Goal: Check status: Check status

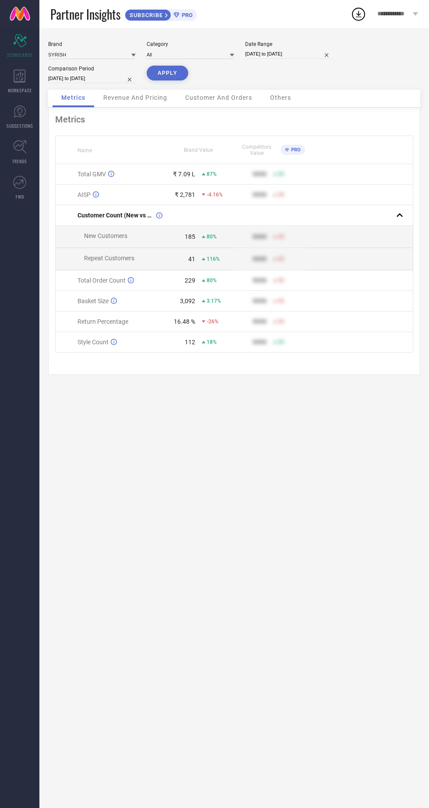
select select "7"
select select "2025"
select select "8"
select select "2025"
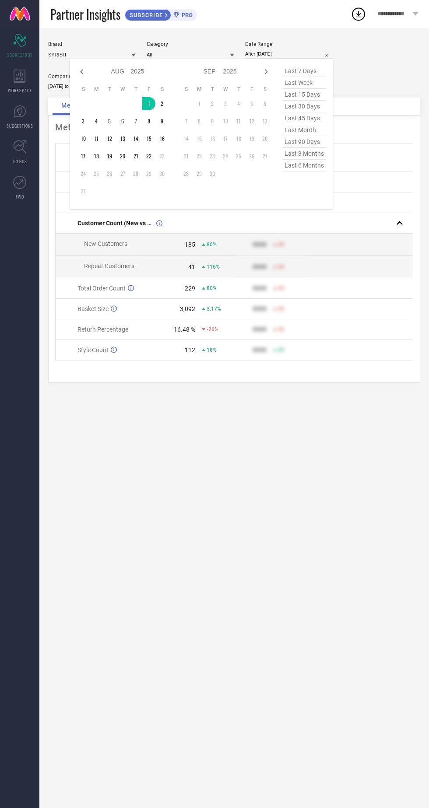
type input "[DATE] to [DATE]"
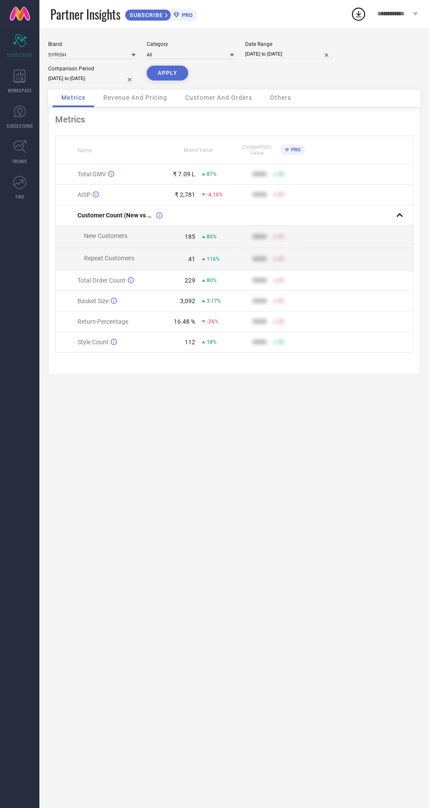
select select "6"
select select "2025"
select select "7"
select select "2025"
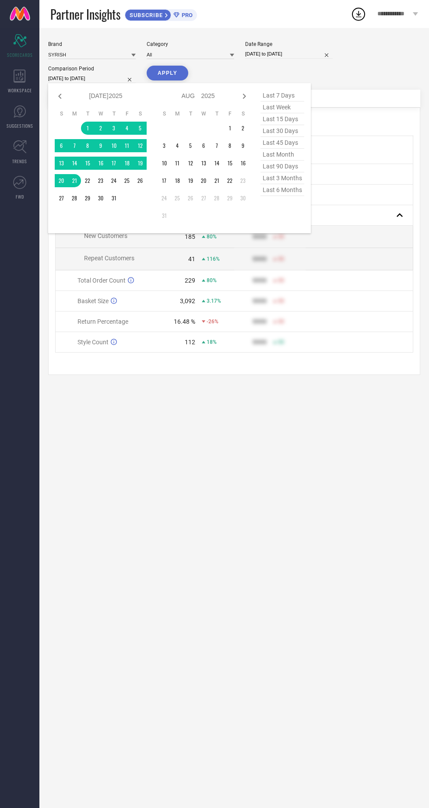
click at [78, 128] on td at bounding box center [74, 128] width 13 height 13
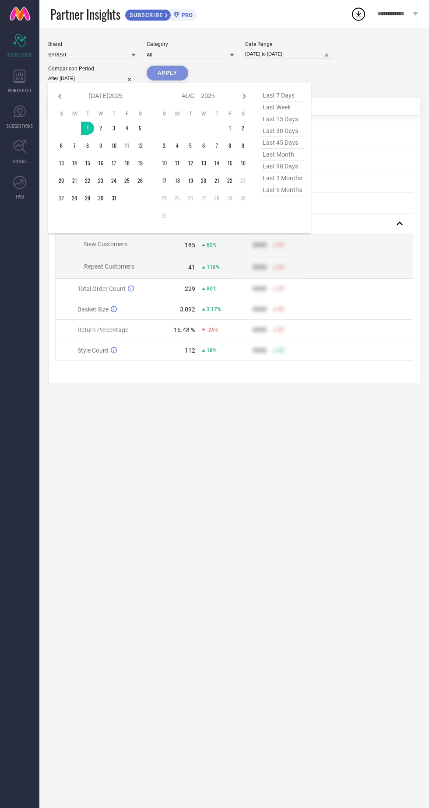
type input "[DATE] to [DATE]"
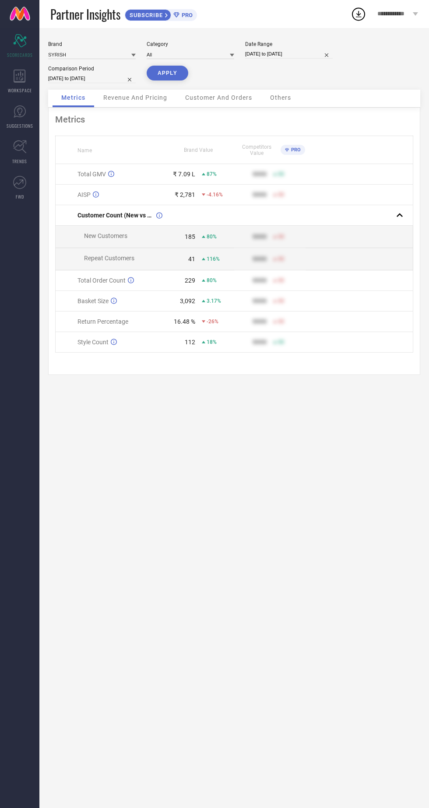
click at [157, 78] on button "APPLY" at bounding box center [168, 73] width 42 height 15
select select "7"
select select "2025"
select select "8"
select select "2025"
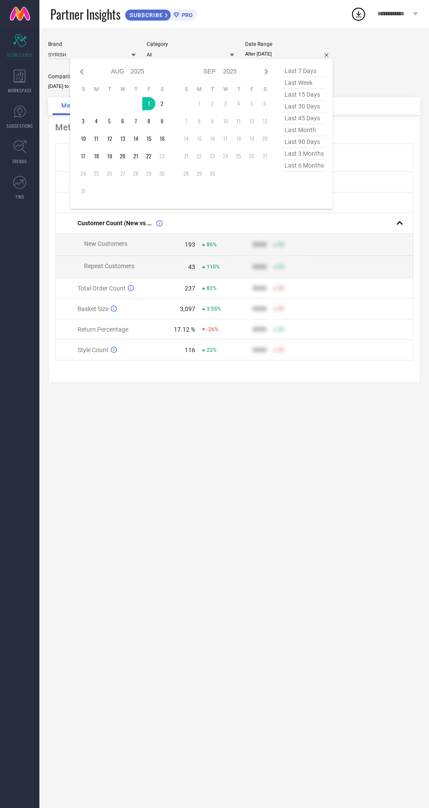
type input "[DATE] to [DATE]"
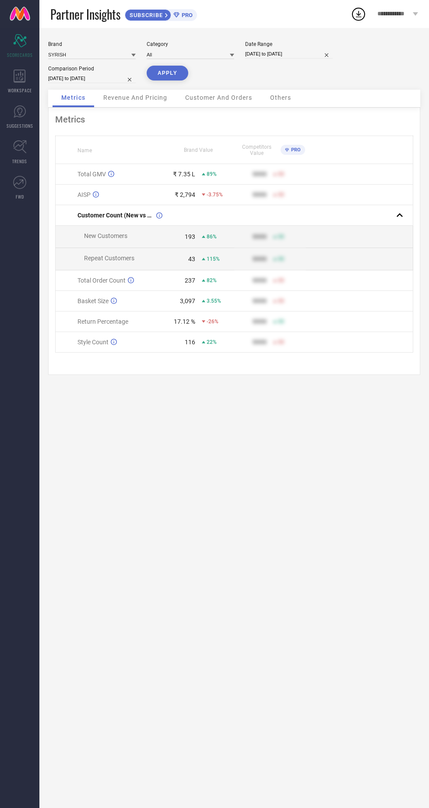
click at [166, 73] on button "APPLY" at bounding box center [168, 73] width 42 height 15
select select "7"
select select "2025"
select select "8"
select select "2025"
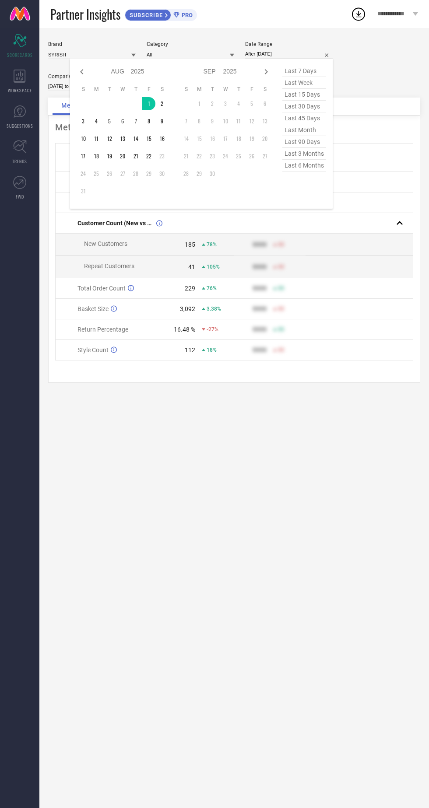
type input "[DATE] to [DATE]"
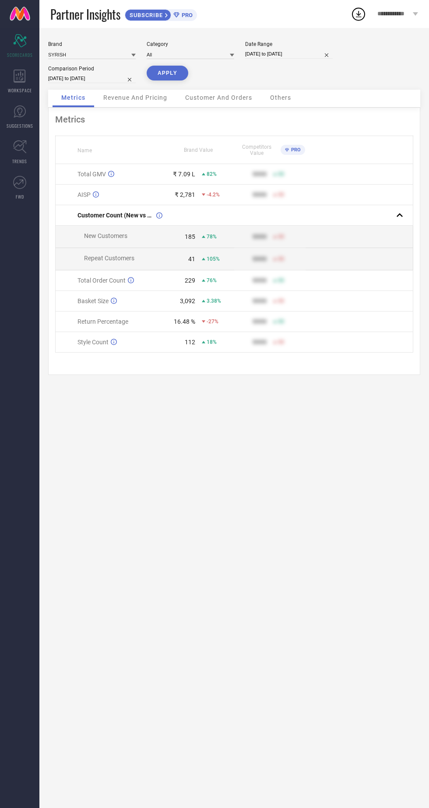
click at [166, 73] on button "APPLY" at bounding box center [168, 73] width 42 height 15
